Goal: Transaction & Acquisition: Download file/media

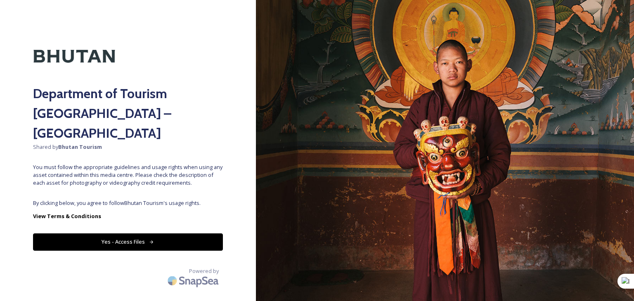
click at [156, 234] on button "Yes - Access Files" at bounding box center [128, 242] width 190 height 17
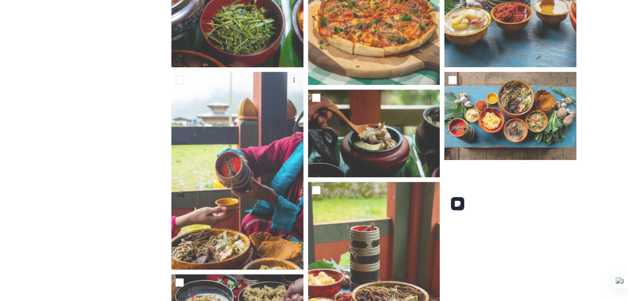
scroll to position [660, 0]
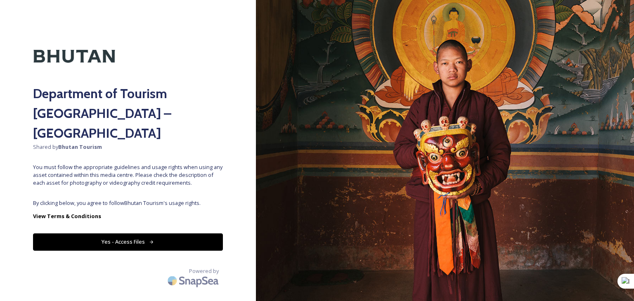
click at [155, 234] on button "Yes - Access Files" at bounding box center [128, 242] width 190 height 17
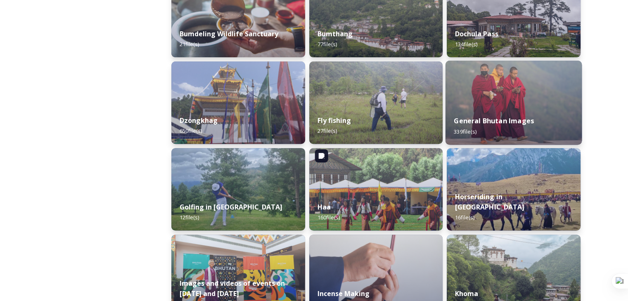
scroll to position [330, 0]
click at [501, 119] on strong "General Bhutan Images" at bounding box center [494, 121] width 80 height 9
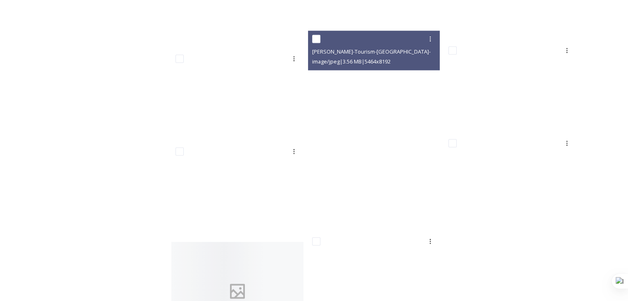
scroll to position [14112, 0]
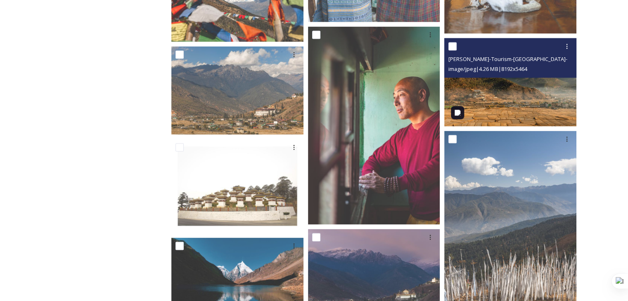
click at [475, 102] on img at bounding box center [510, 82] width 132 height 88
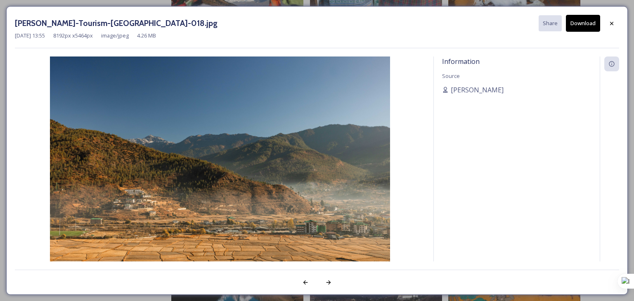
click at [591, 25] on button "Download" at bounding box center [583, 23] width 34 height 17
click at [609, 24] on icon at bounding box center [611, 23] width 7 height 7
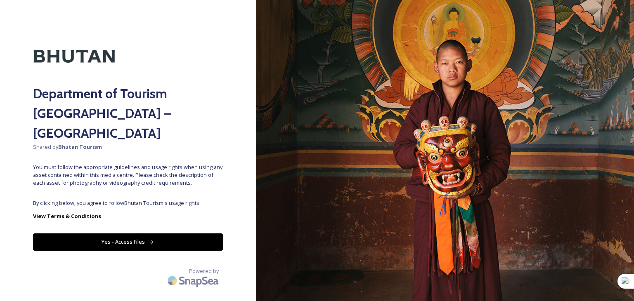
click at [130, 234] on button "Yes - Access Files" at bounding box center [128, 242] width 190 height 17
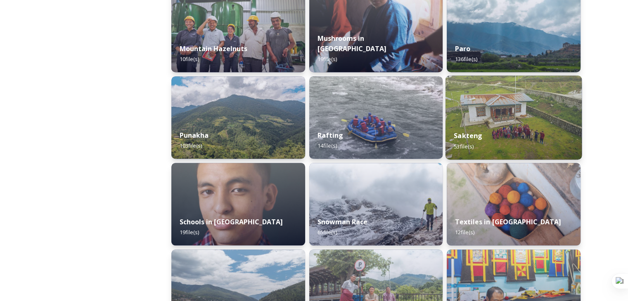
scroll to position [743, 0]
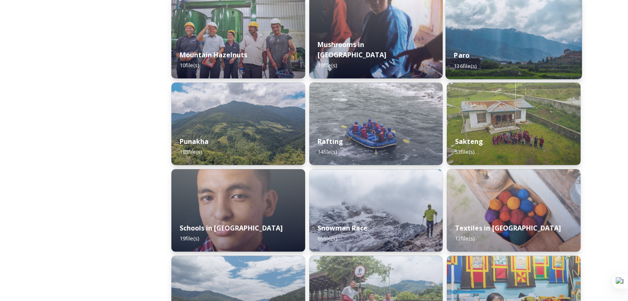
click at [477, 58] on div "Paro 136 file(s)" at bounding box center [513, 61] width 136 height 38
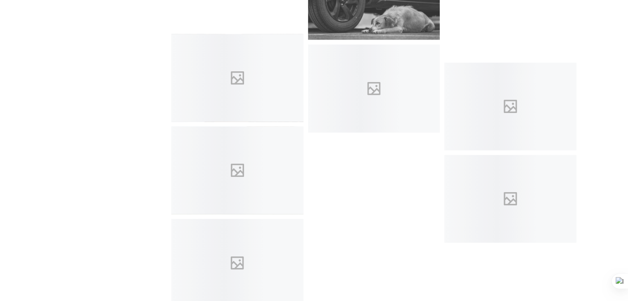
scroll to position [5088, 0]
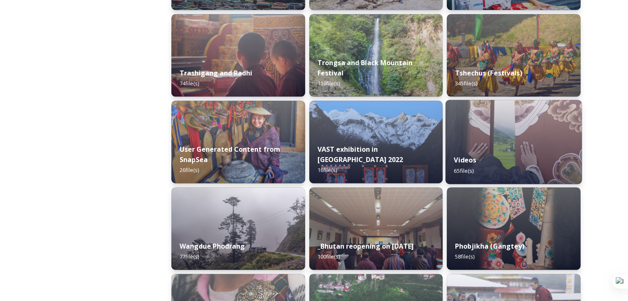
scroll to position [1073, 0]
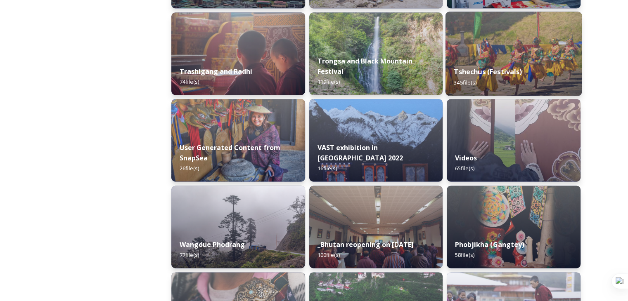
click at [487, 78] on div "Tshechus (Festivals) 345 file(s)" at bounding box center [513, 77] width 136 height 38
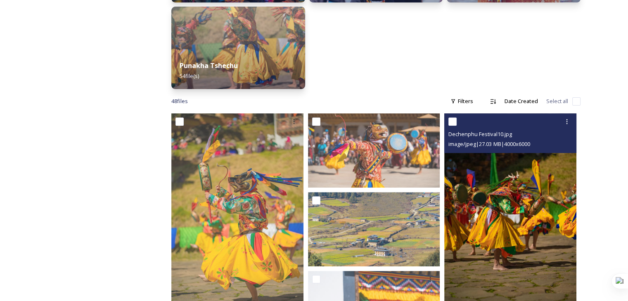
scroll to position [6, 0]
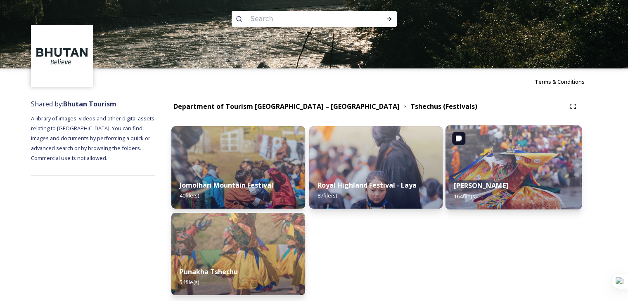
click at [531, 159] on img at bounding box center [513, 167] width 136 height 84
click at [512, 167] on img at bounding box center [513, 167] width 136 height 84
click at [501, 172] on div "Thimphu Tshechu 164 file(s)" at bounding box center [513, 191] width 136 height 38
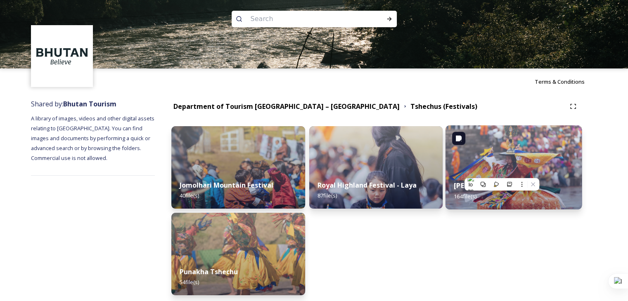
click at [512, 162] on img at bounding box center [513, 167] width 136 height 84
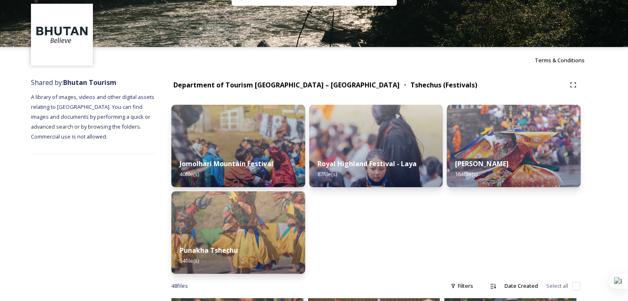
scroll to position [47, 0]
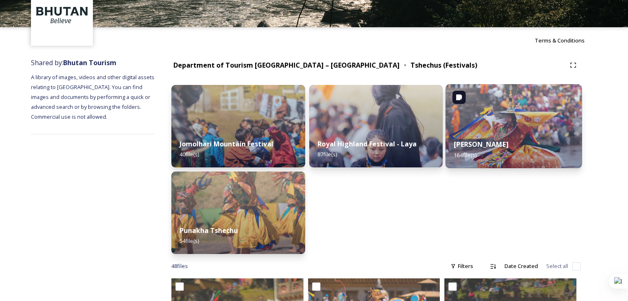
click at [537, 125] on img at bounding box center [513, 126] width 136 height 84
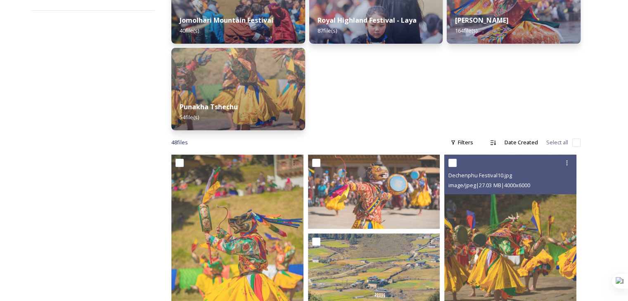
scroll to position [194, 0]
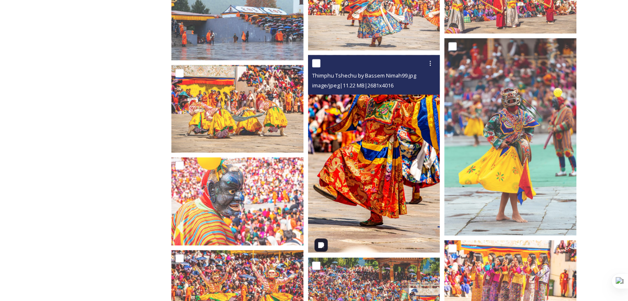
scroll to position [1403, 0]
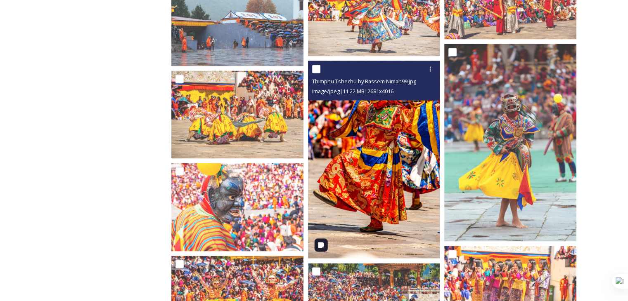
drag, startPoint x: 380, startPoint y: 151, endPoint x: 384, endPoint y: 128, distance: 23.0
click at [384, 128] on img at bounding box center [374, 160] width 132 height 198
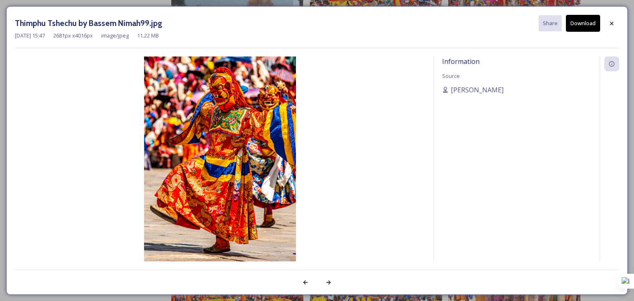
click at [578, 25] on button "Download" at bounding box center [583, 23] width 34 height 17
click at [607, 26] on div at bounding box center [611, 23] width 15 height 15
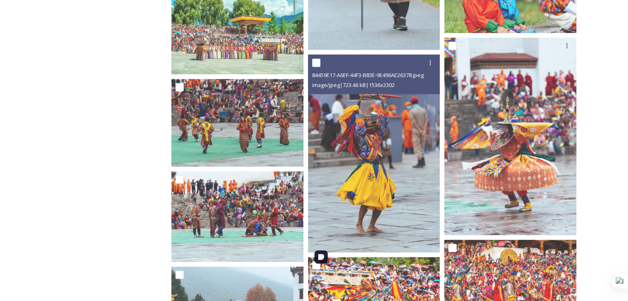
scroll to position [1073, 0]
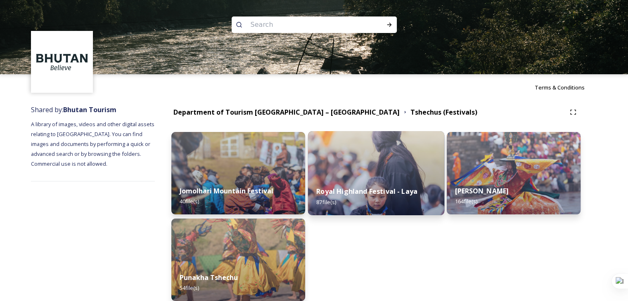
click at [381, 182] on div "Royal Highland Festival - Laya 87 file(s)" at bounding box center [375, 197] width 136 height 38
click at [411, 164] on img at bounding box center [375, 173] width 136 height 84
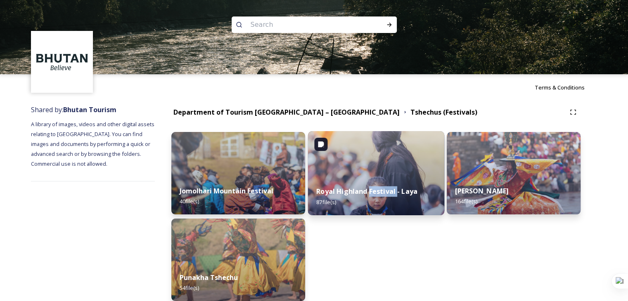
click at [392, 169] on img at bounding box center [375, 173] width 136 height 84
click at [333, 164] on img at bounding box center [375, 173] width 136 height 84
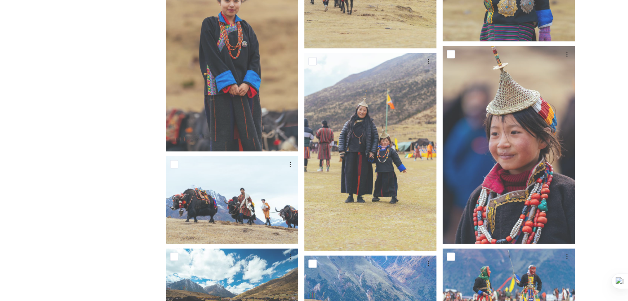
scroll to position [1774, 0]
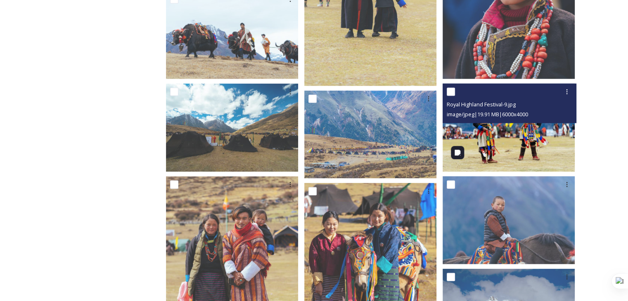
click at [485, 132] on img at bounding box center [508, 128] width 132 height 88
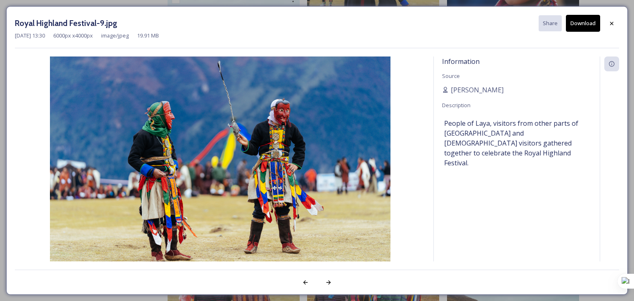
click at [589, 20] on button "Download" at bounding box center [583, 23] width 34 height 17
click at [614, 24] on icon at bounding box center [611, 23] width 7 height 7
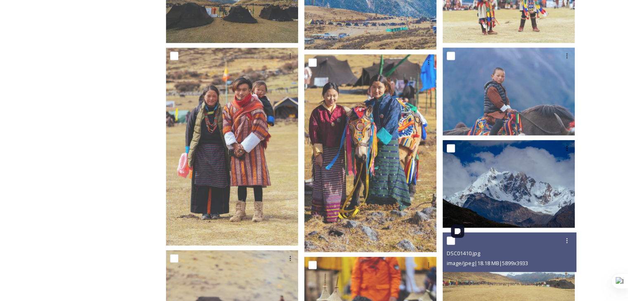
scroll to position [1898, 0]
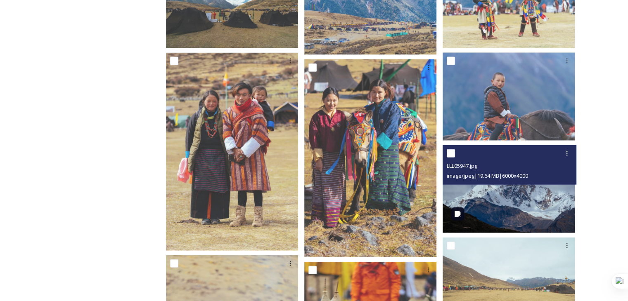
click at [522, 191] on img at bounding box center [508, 189] width 132 height 88
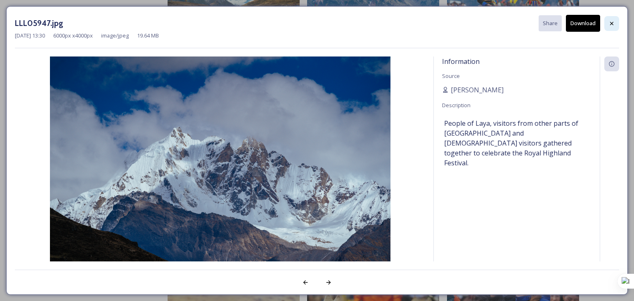
click at [611, 21] on icon at bounding box center [611, 23] width 7 height 7
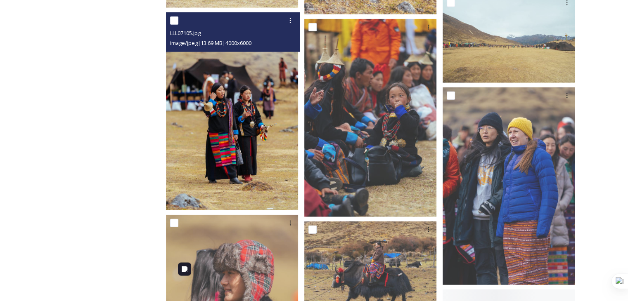
scroll to position [2228, 0]
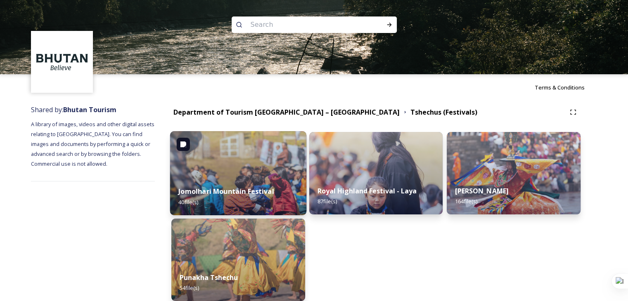
click at [232, 176] on img at bounding box center [238, 173] width 136 height 84
click at [245, 183] on div "Jomolhari Mountain Festival 40 file(s)" at bounding box center [238, 197] width 136 height 38
click at [270, 175] on img at bounding box center [238, 173] width 136 height 84
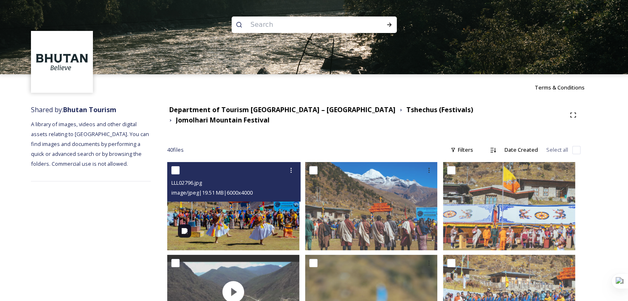
click at [243, 227] on img at bounding box center [233, 206] width 132 height 88
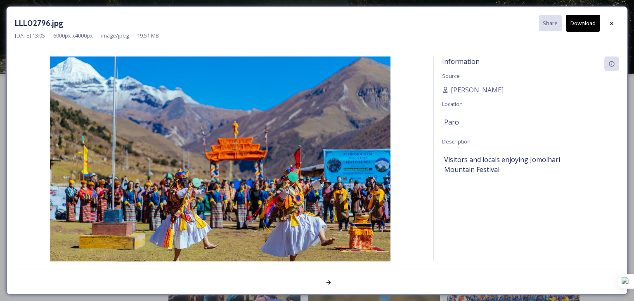
click at [579, 27] on button "Download" at bounding box center [583, 23] width 34 height 17
click at [614, 21] on icon at bounding box center [611, 23] width 7 height 7
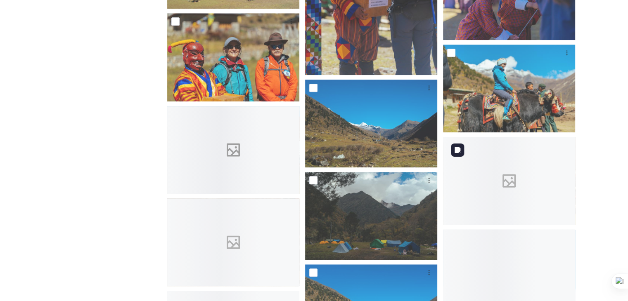
scroll to position [784, 0]
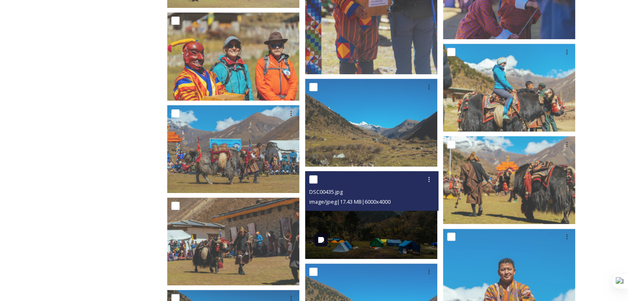
click at [364, 227] on img at bounding box center [371, 215] width 132 height 88
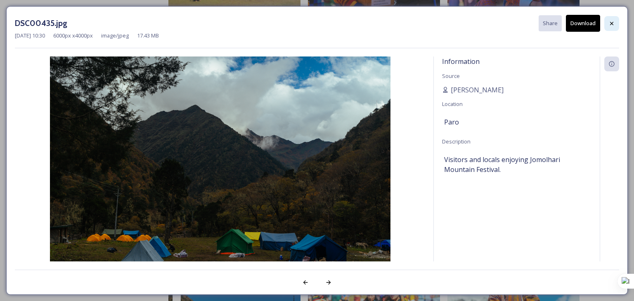
click at [612, 22] on icon at bounding box center [611, 22] width 3 height 3
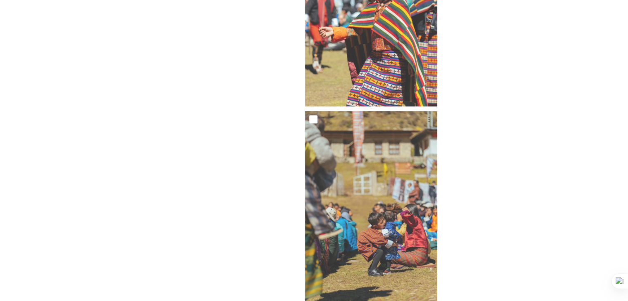
scroll to position [1733, 0]
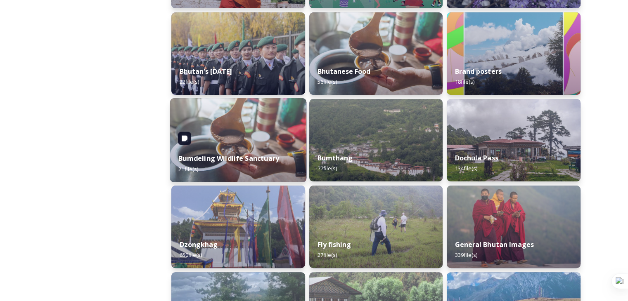
scroll to position [413, 0]
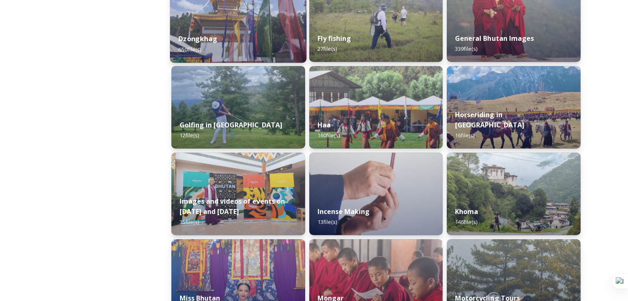
click at [229, 42] on div "Dzongkhag 650 file(s)" at bounding box center [238, 44] width 136 height 38
click at [241, 37] on div "Dzongkhag 650 file(s)" at bounding box center [238, 44] width 136 height 38
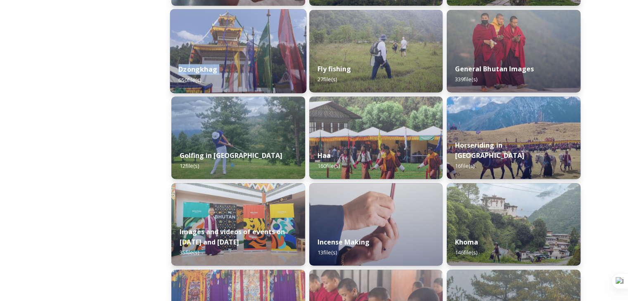
scroll to position [330, 0]
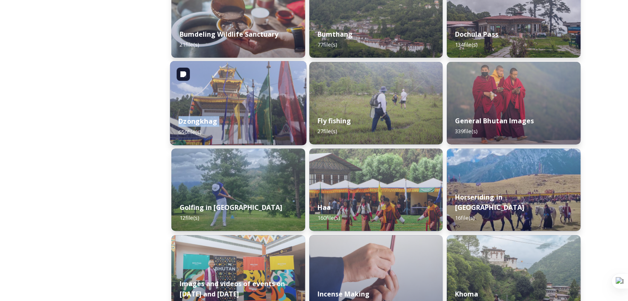
click at [231, 104] on img at bounding box center [238, 103] width 136 height 84
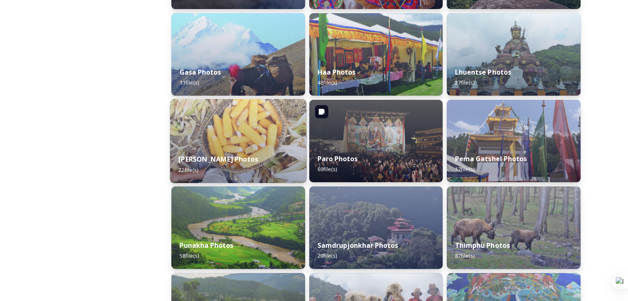
scroll to position [206, 0]
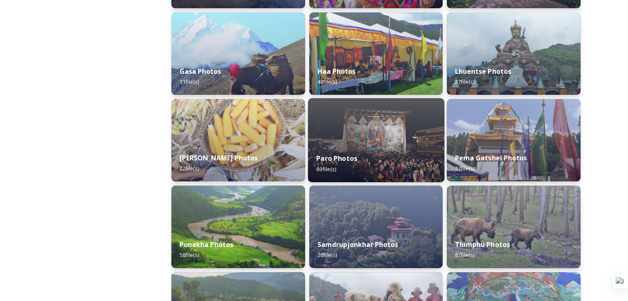
click at [401, 169] on div "Paro Photos 69 file(s)" at bounding box center [375, 164] width 136 height 38
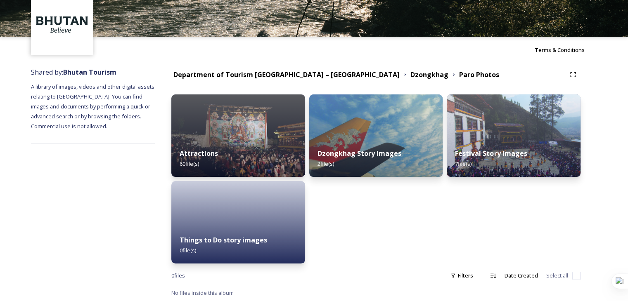
scroll to position [38, 0]
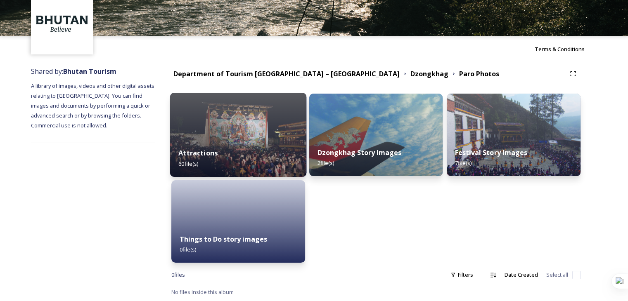
click at [237, 142] on div "Attractions 60 file(s)" at bounding box center [238, 158] width 136 height 38
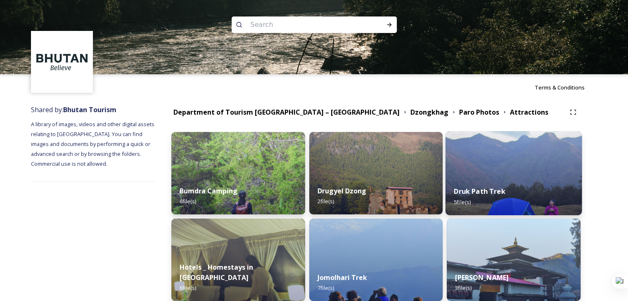
click at [492, 185] on div "Druk Path Trek 5 file(s)" at bounding box center [513, 197] width 136 height 38
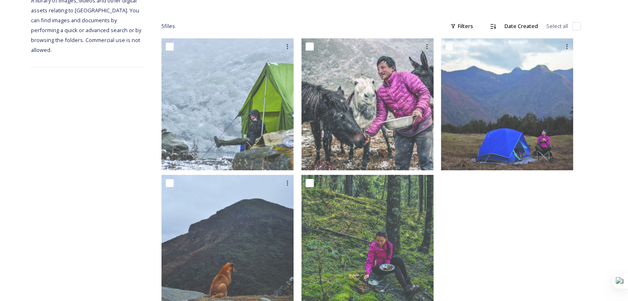
scroll to position [142, 0]
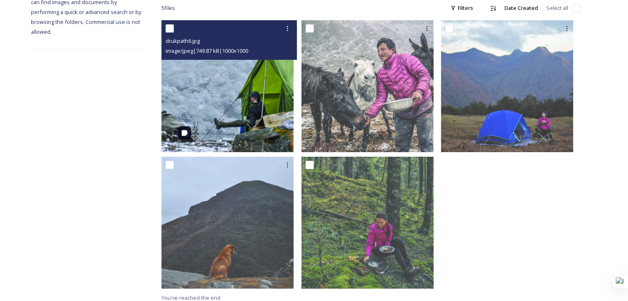
click at [246, 83] on img at bounding box center [227, 86] width 132 height 132
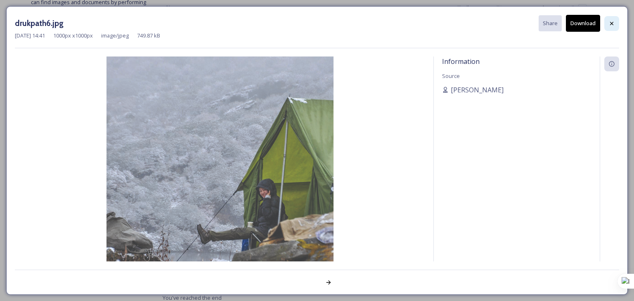
click at [613, 22] on icon at bounding box center [611, 22] width 3 height 3
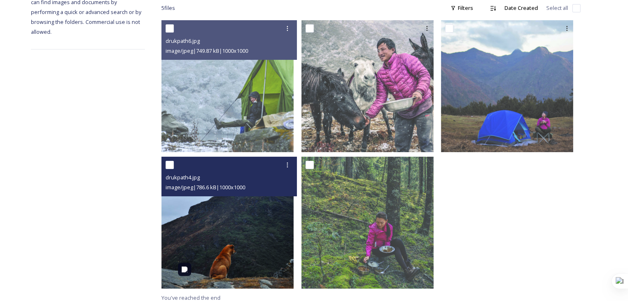
click at [269, 197] on img at bounding box center [227, 223] width 132 height 132
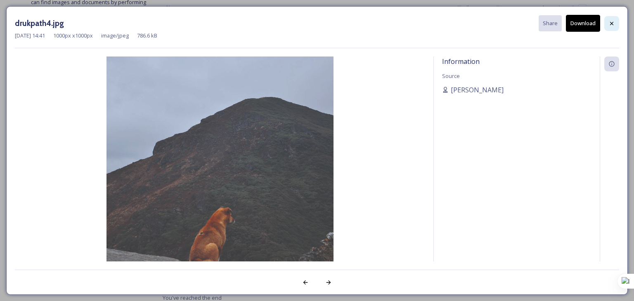
click at [612, 25] on icon at bounding box center [611, 23] width 7 height 7
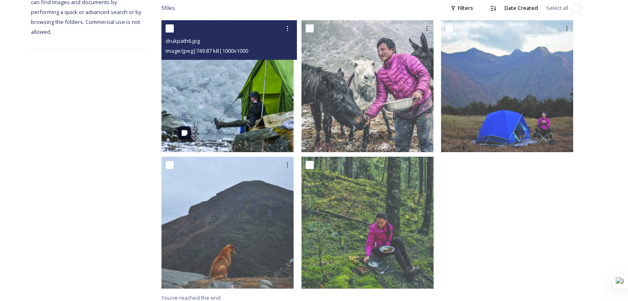
click at [262, 104] on img at bounding box center [227, 86] width 132 height 132
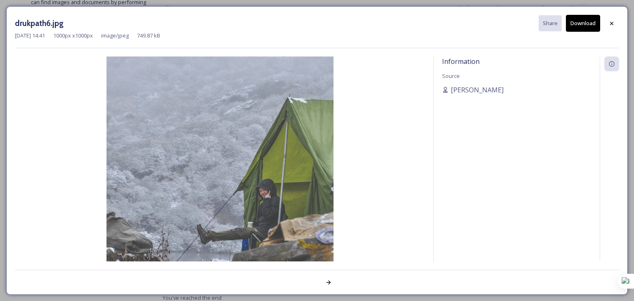
click at [583, 23] on button "Download" at bounding box center [583, 23] width 34 height 17
click at [613, 22] on icon at bounding box center [611, 23] width 7 height 7
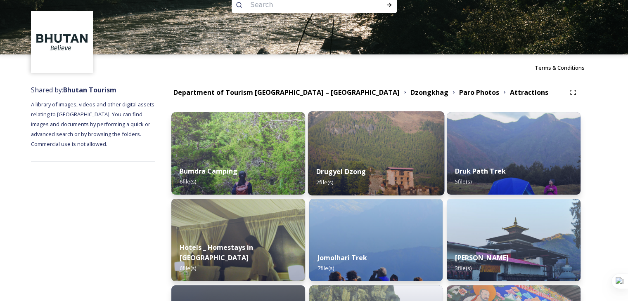
scroll to position [41, 0]
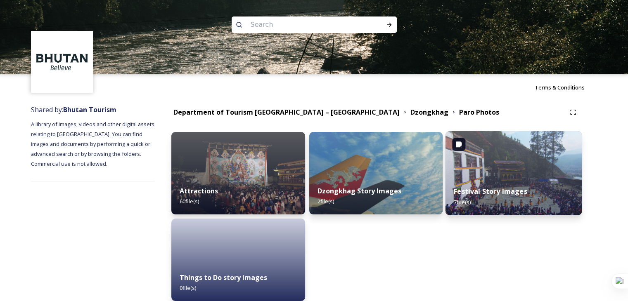
click at [514, 158] on img at bounding box center [513, 173] width 136 height 84
click at [514, 165] on img at bounding box center [513, 173] width 136 height 84
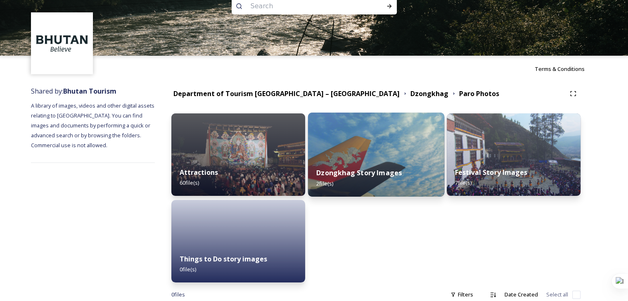
scroll to position [38, 0]
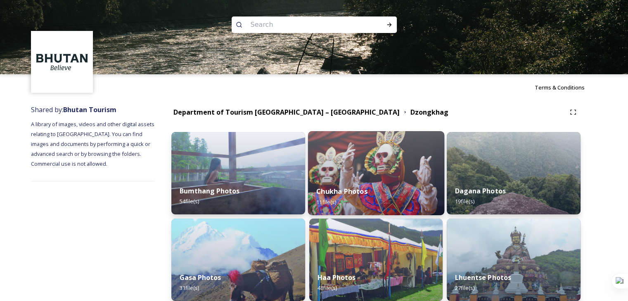
click at [380, 178] on div "Chukha Photos 11 file(s)" at bounding box center [375, 197] width 136 height 38
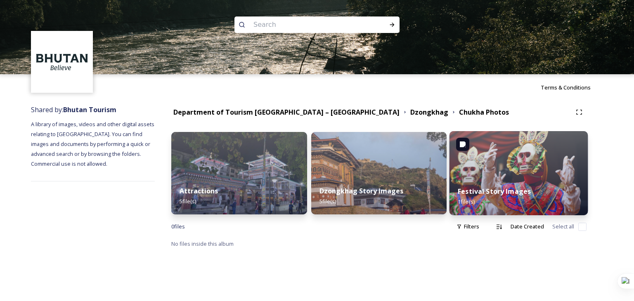
click at [480, 177] on img at bounding box center [518, 173] width 138 height 84
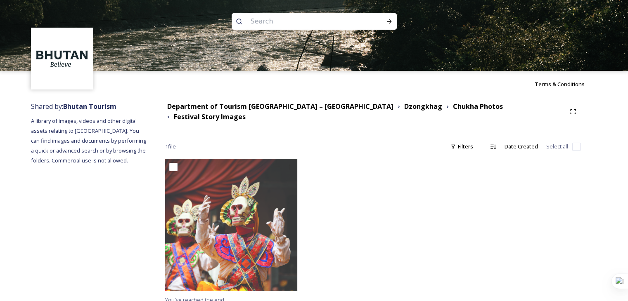
scroll to position [5, 0]
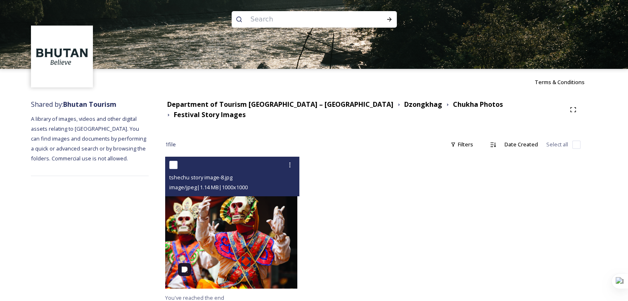
click at [251, 225] on img at bounding box center [231, 223] width 132 height 132
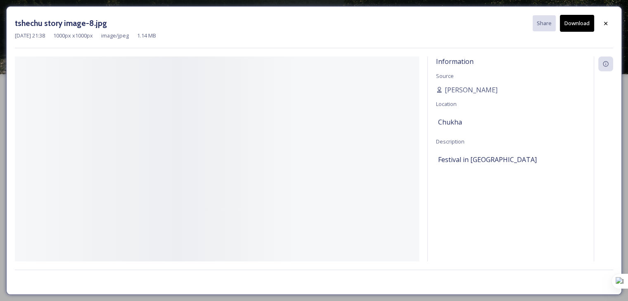
scroll to position [0, 0]
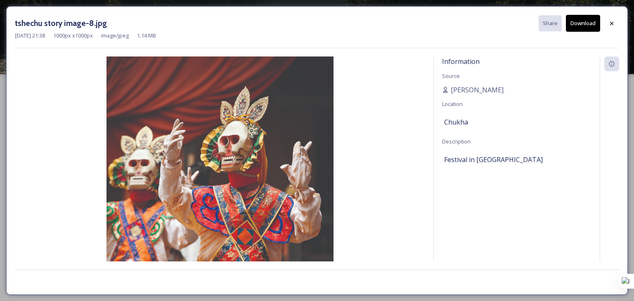
click at [583, 25] on button "Download" at bounding box center [583, 23] width 34 height 17
click at [613, 27] on div at bounding box center [611, 23] width 15 height 15
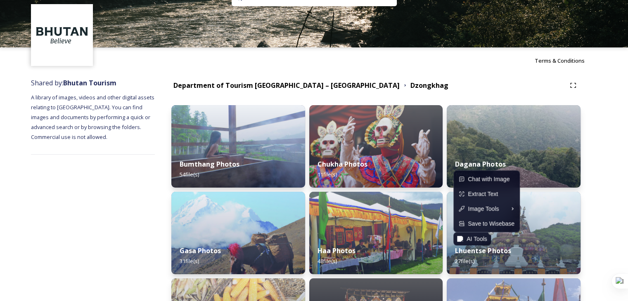
scroll to position [124, 0]
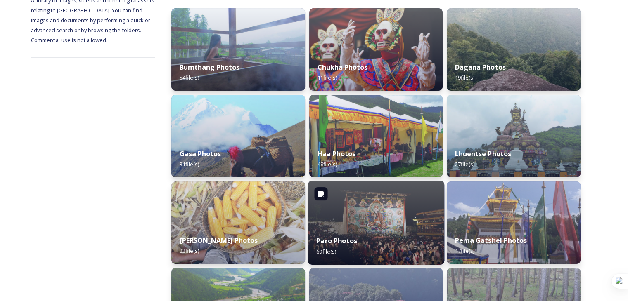
click at [341, 239] on strong "Paro Photos" at bounding box center [336, 240] width 41 height 9
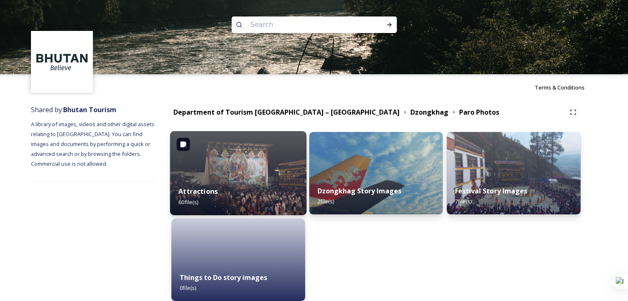
click at [234, 175] on img at bounding box center [238, 173] width 136 height 84
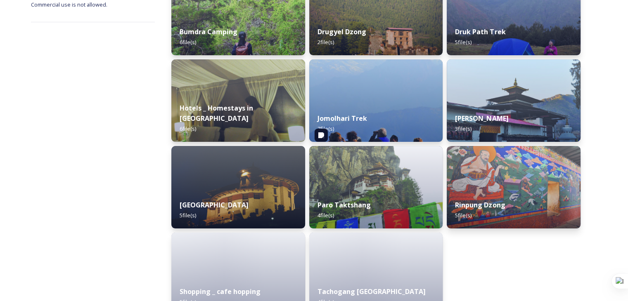
scroll to position [165, 0]
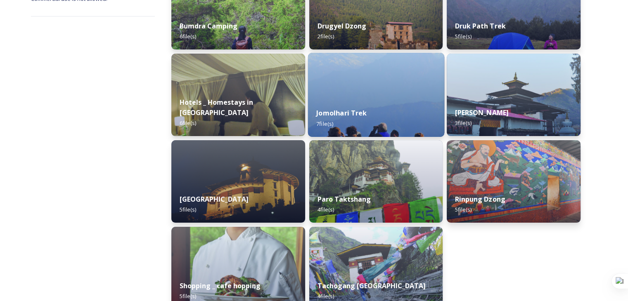
click at [373, 109] on div "Jomolhari Trek 7 file(s)" at bounding box center [375, 118] width 136 height 38
click at [377, 100] on div "Jomolhari Trek 7 file(s)" at bounding box center [375, 118] width 136 height 38
click at [403, 105] on div "Jomolhari Trek 7 file(s)" at bounding box center [375, 118] width 136 height 38
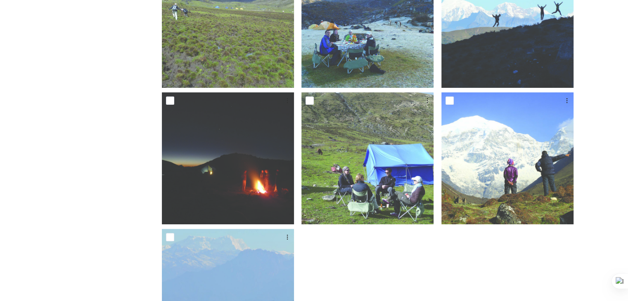
scroll to position [83, 0]
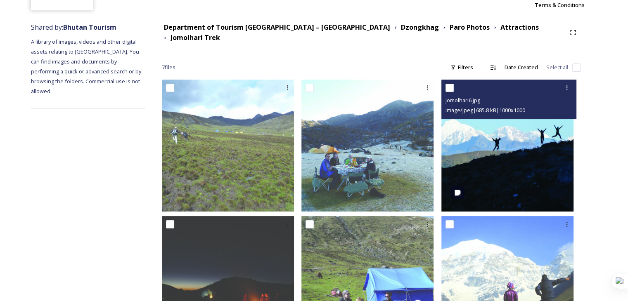
click at [506, 165] on img at bounding box center [507, 146] width 132 height 132
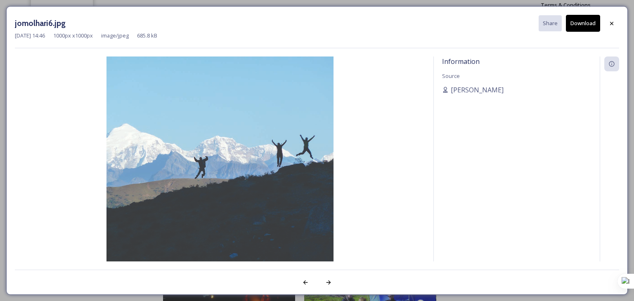
click at [589, 28] on button "Download" at bounding box center [583, 23] width 34 height 17
click at [610, 26] on icon at bounding box center [611, 23] width 7 height 7
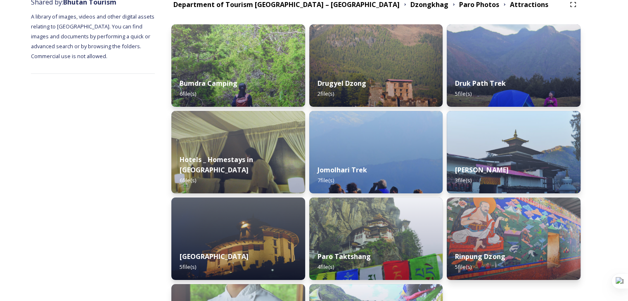
scroll to position [124, 0]
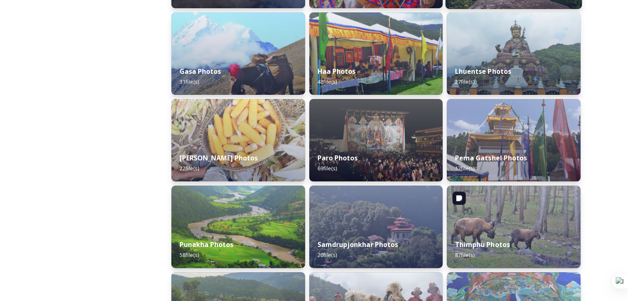
scroll to position [385, 0]
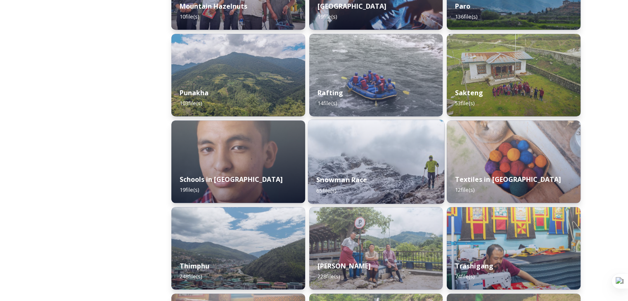
scroll to position [776, 0]
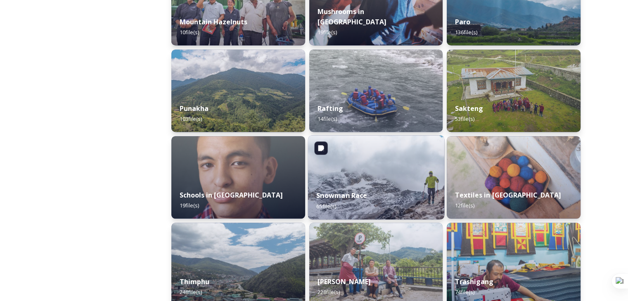
click at [354, 189] on div "Snowman Race 65 file(s)" at bounding box center [375, 201] width 136 height 38
click at [389, 180] on img at bounding box center [375, 177] width 136 height 84
click at [383, 185] on div "Snowman Race 65 file(s)" at bounding box center [375, 201] width 136 height 38
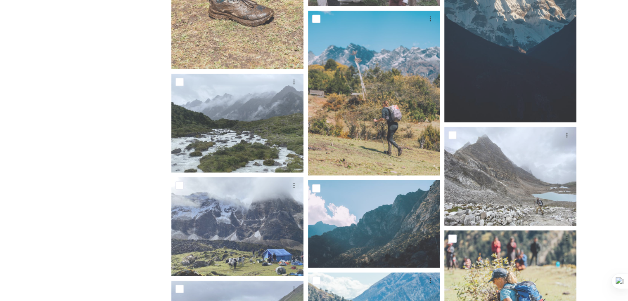
scroll to position [2146, 0]
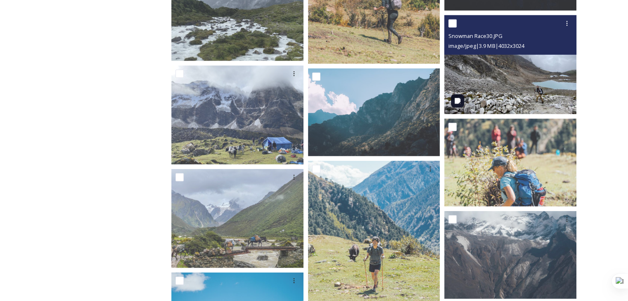
click at [543, 91] on img at bounding box center [510, 64] width 132 height 99
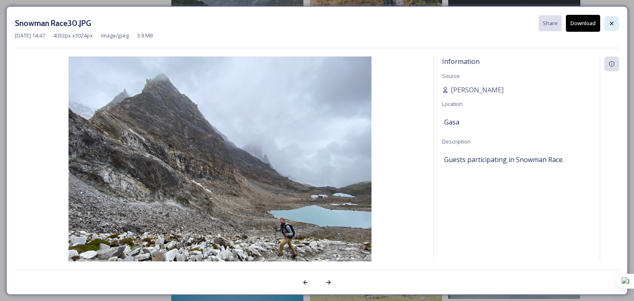
click at [610, 21] on icon at bounding box center [611, 23] width 7 height 7
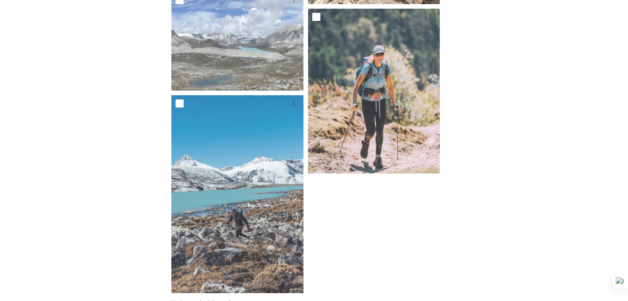
scroll to position [2971, 0]
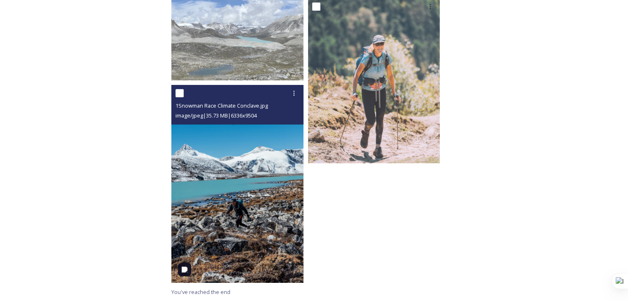
click at [260, 248] on img at bounding box center [237, 184] width 132 height 198
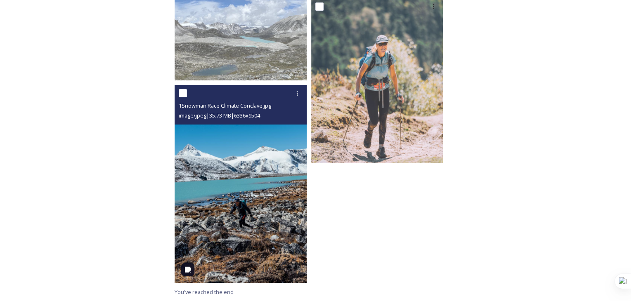
scroll to position [2861, 0]
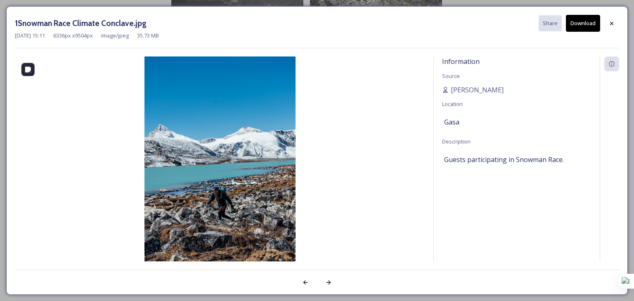
click at [228, 207] on img at bounding box center [220, 170] width 410 height 227
click at [611, 24] on icon at bounding box center [611, 23] width 7 height 7
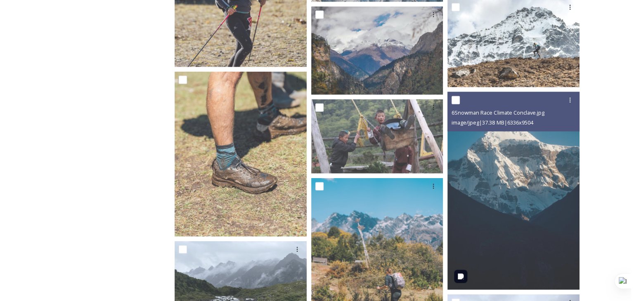
scroll to position [1743, 0]
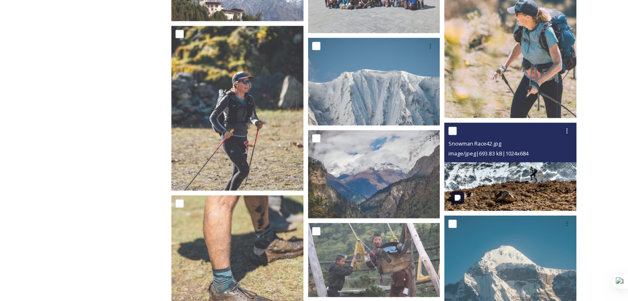
click at [530, 177] on img at bounding box center [510, 167] width 132 height 88
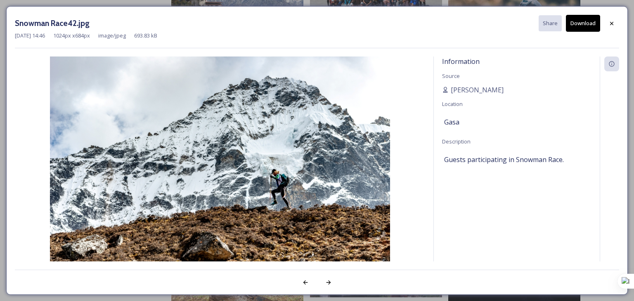
click at [578, 27] on button "Download" at bounding box center [583, 23] width 34 height 17
